Goal: Information Seeking & Learning: Learn about a topic

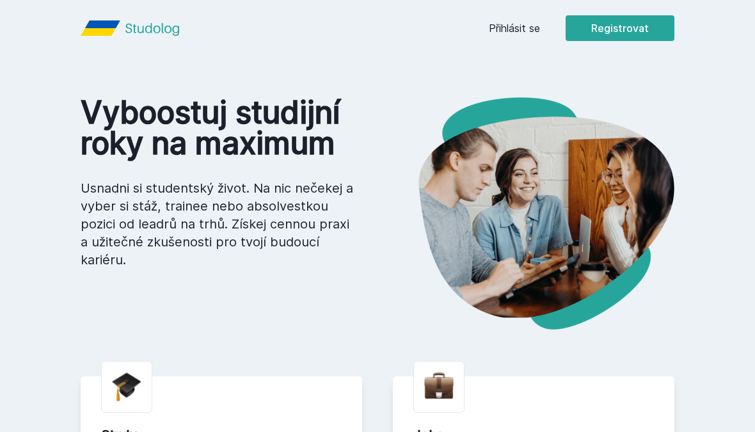
click at [521, 21] on link "Přihlásit se" at bounding box center [514, 27] width 51 height 15
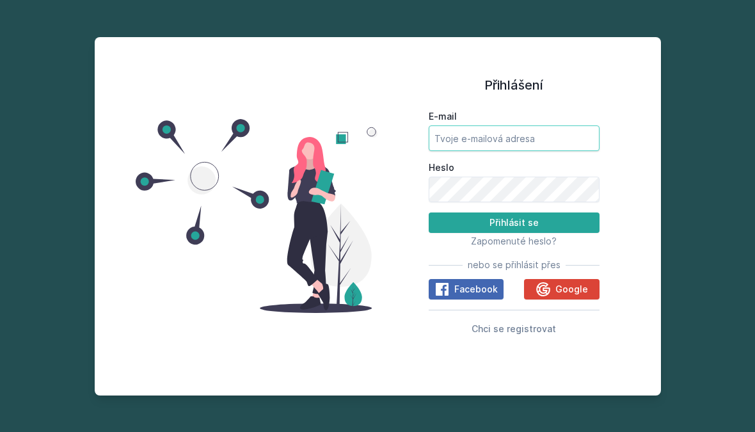
type input "[EMAIL_ADDRESS][DOMAIN_NAME]"
click at [515, 232] on button "Přihlásit se" at bounding box center [514, 222] width 171 height 20
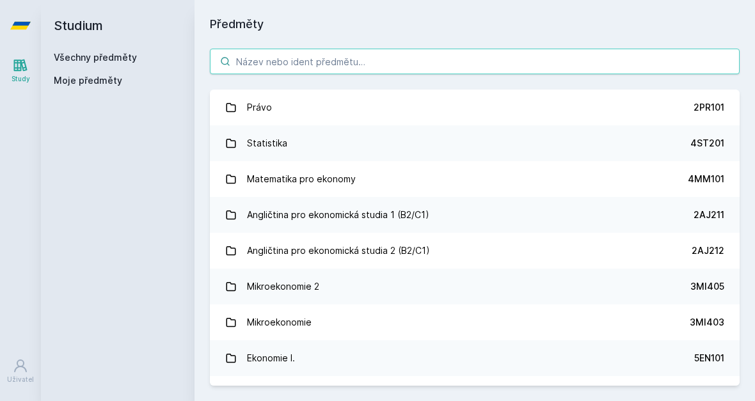
click at [567, 58] on input "search" at bounding box center [475, 62] width 530 height 26
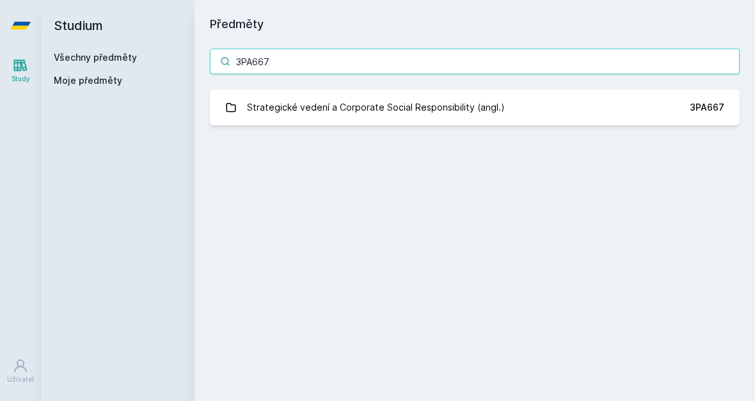
type input "3PA667"
click at [587, 95] on link "Strategické vedení a Corporate Social Responsibility (angl.) 3PA667" at bounding box center [475, 108] width 530 height 36
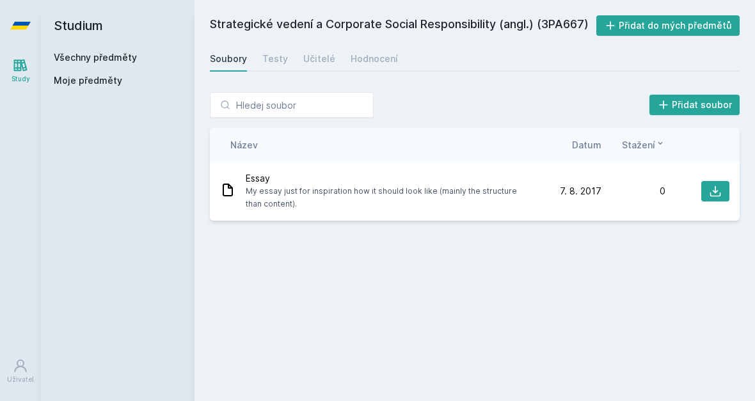
click at [277, 59] on div "Testy" at bounding box center [275, 58] width 26 height 13
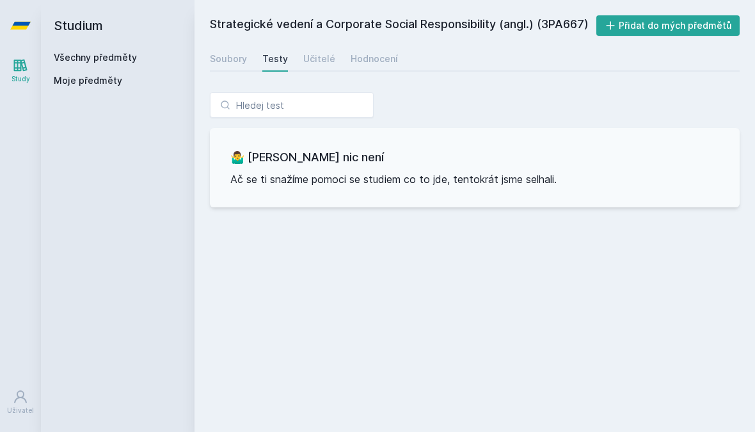
click at [315, 61] on div "Učitelé" at bounding box center [319, 58] width 32 height 13
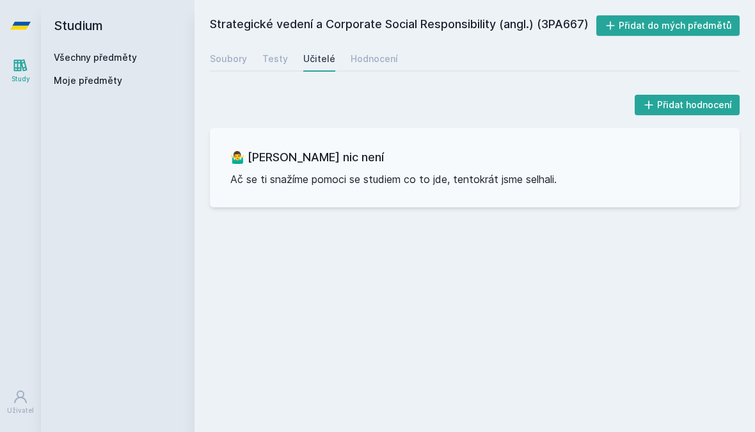
click at [370, 58] on div "Hodnocení" at bounding box center [374, 58] width 47 height 13
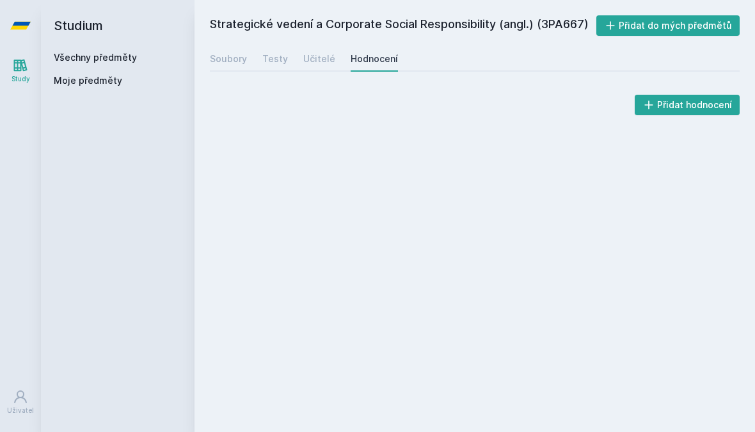
click at [237, 58] on div "Soubory" at bounding box center [228, 58] width 37 height 13
